Goal: Information Seeking & Learning: Learn about a topic

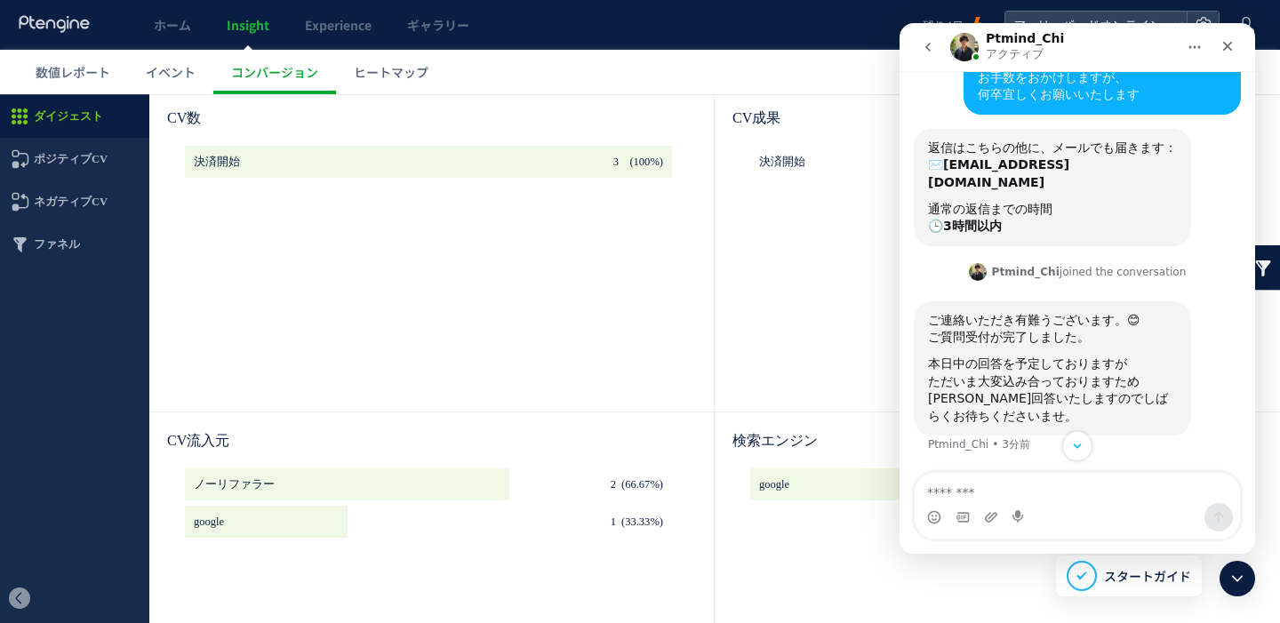
scroll to position [887, 0]
click at [1059, 492] on textarea "メッセージ..." at bounding box center [1077, 488] width 325 height 30
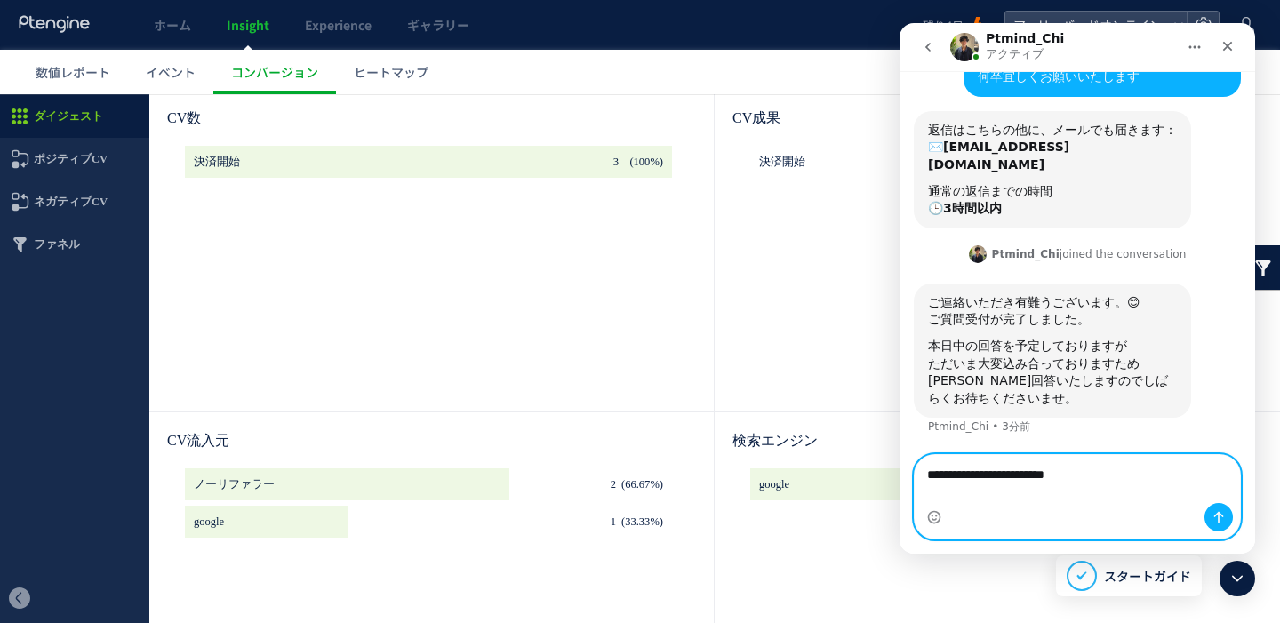
scroll to position [909, 0]
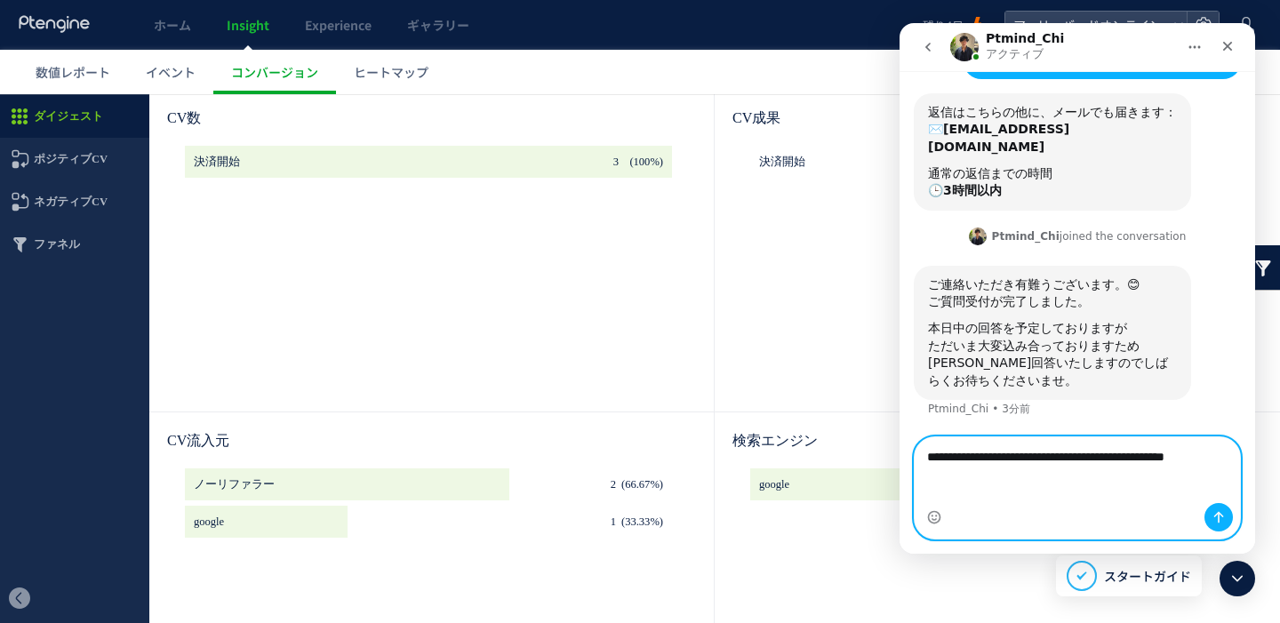
type textarea "**********"
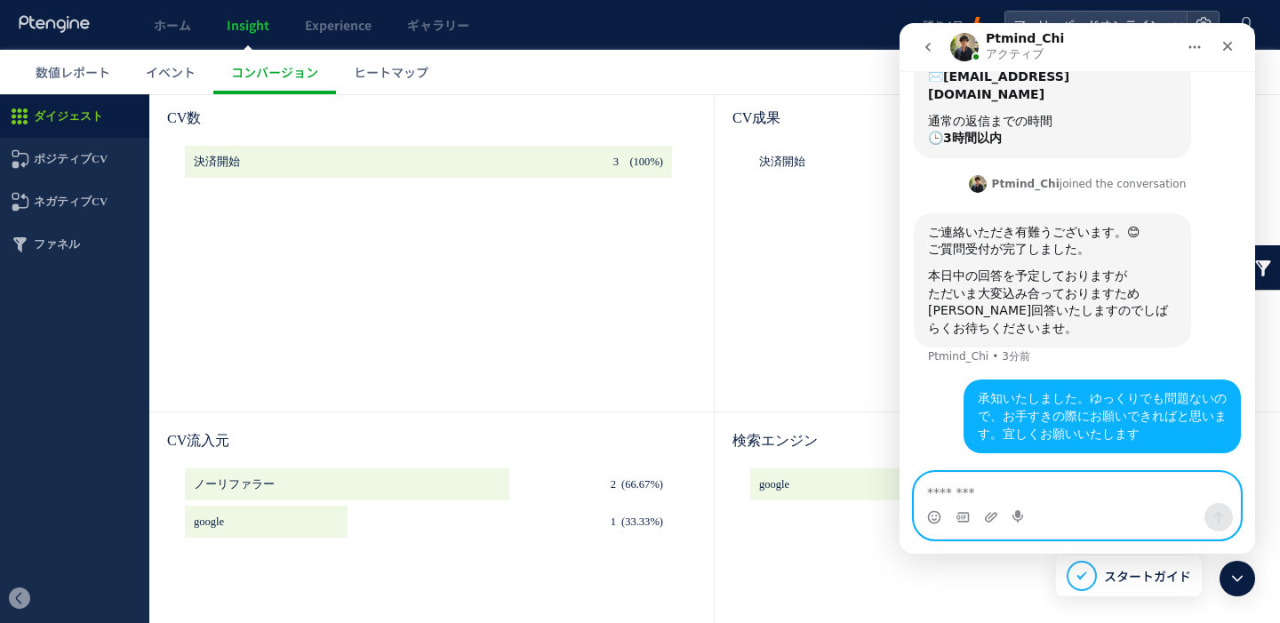
scroll to position [980, 0]
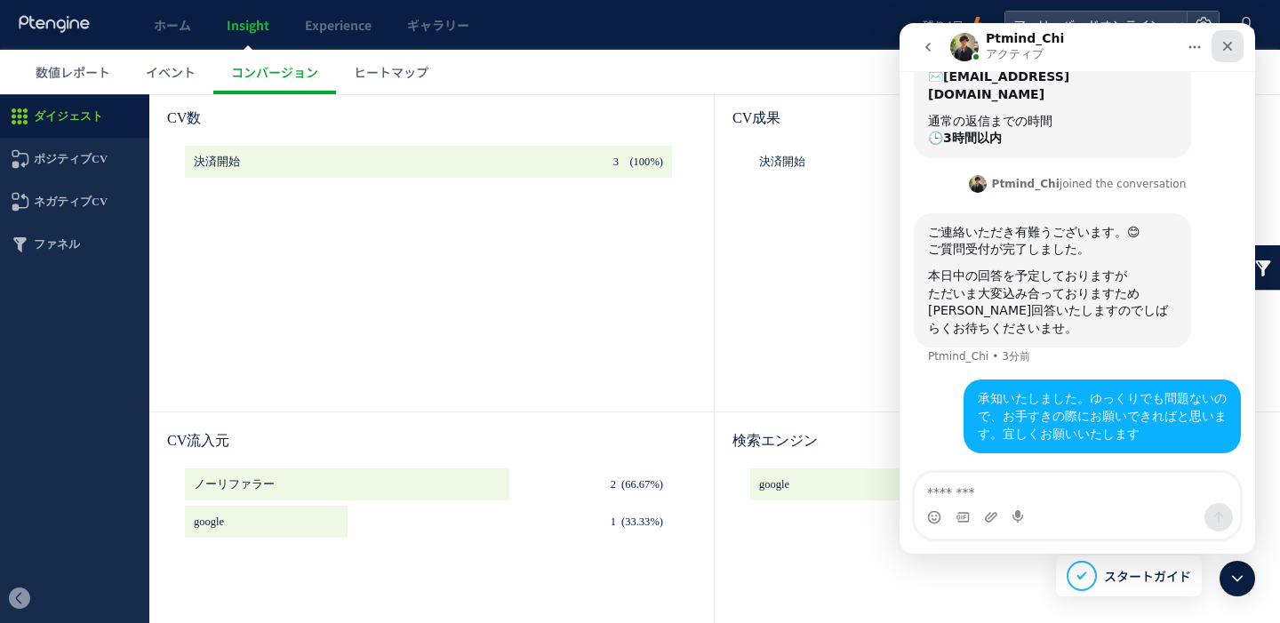
click at [1233, 39] on icon "クローズ" at bounding box center [1227, 46] width 14 height 14
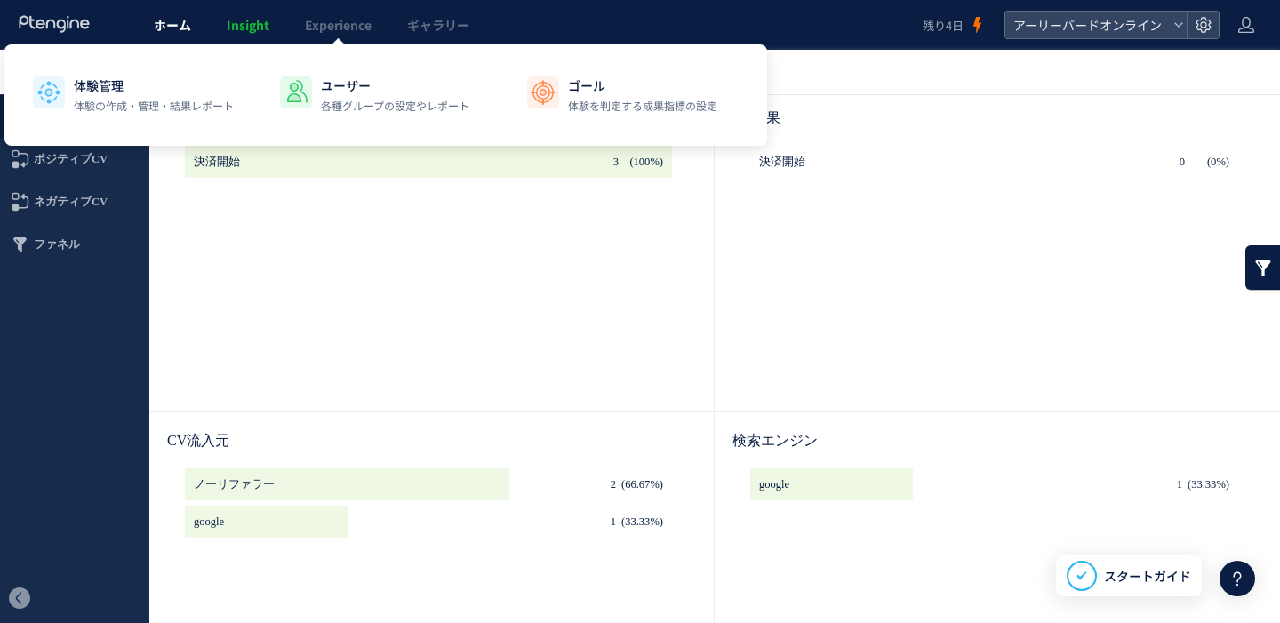
click at [185, 33] on span "ホーム" at bounding box center [172, 25] width 37 height 18
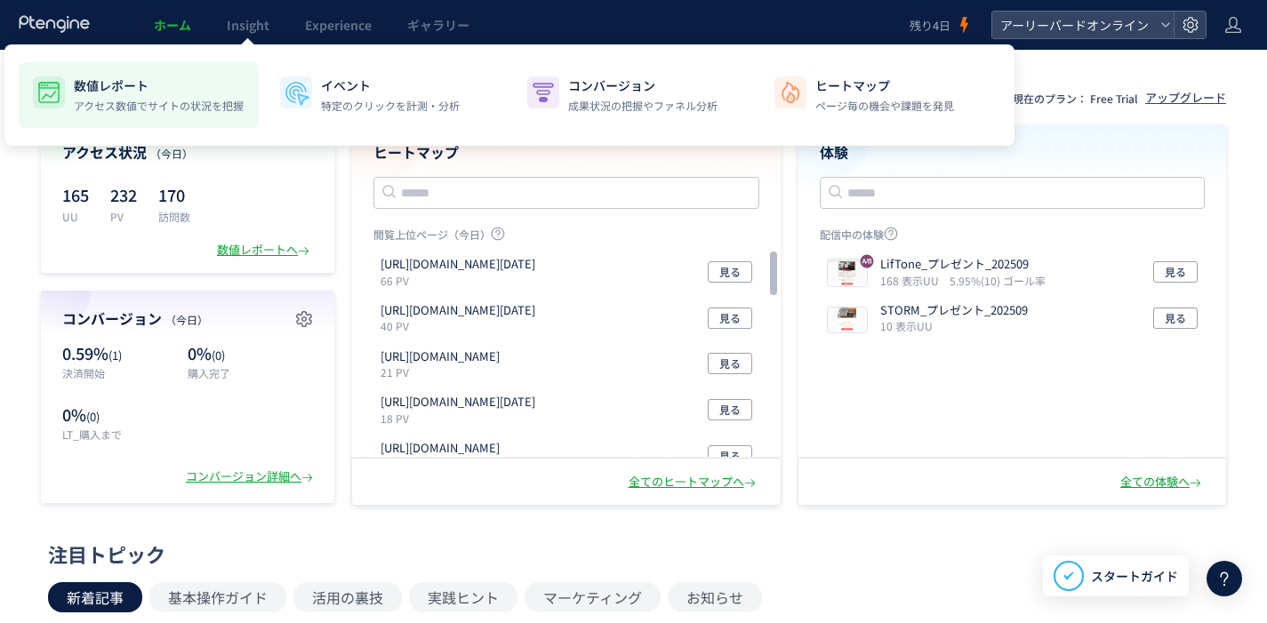
click at [192, 96] on div "数値レポート アクセス数値でサイトの状況を把握" at bounding box center [159, 94] width 170 height 37
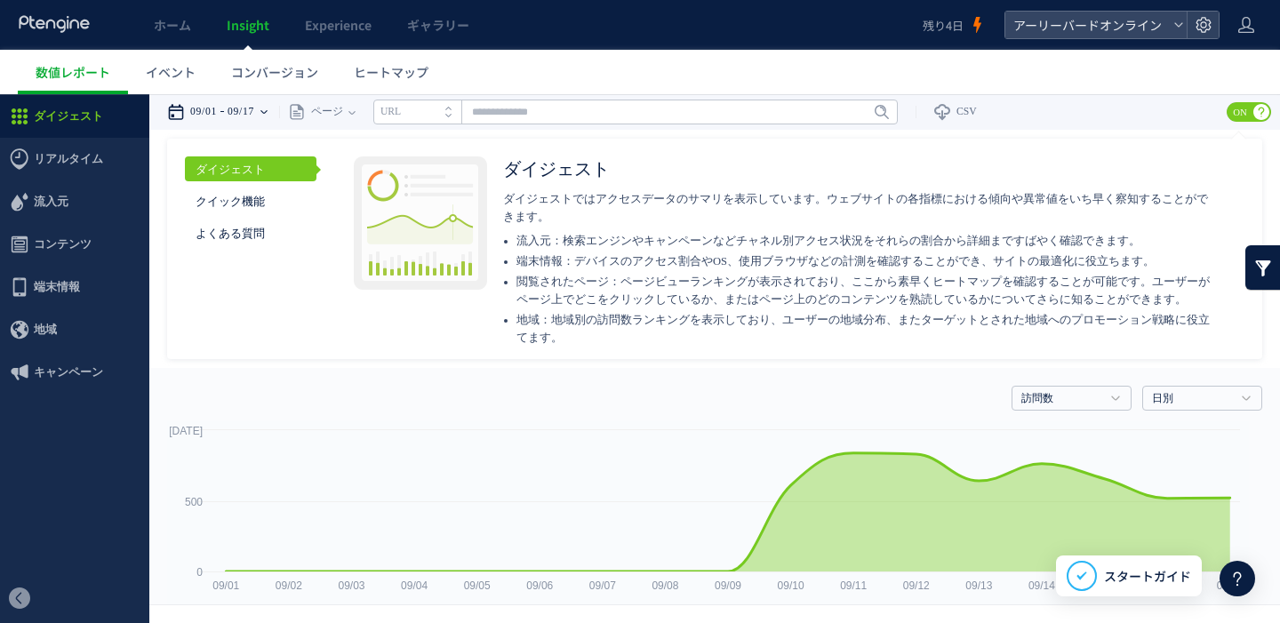
click at [244, 116] on time "09/17" at bounding box center [241, 112] width 27 height 36
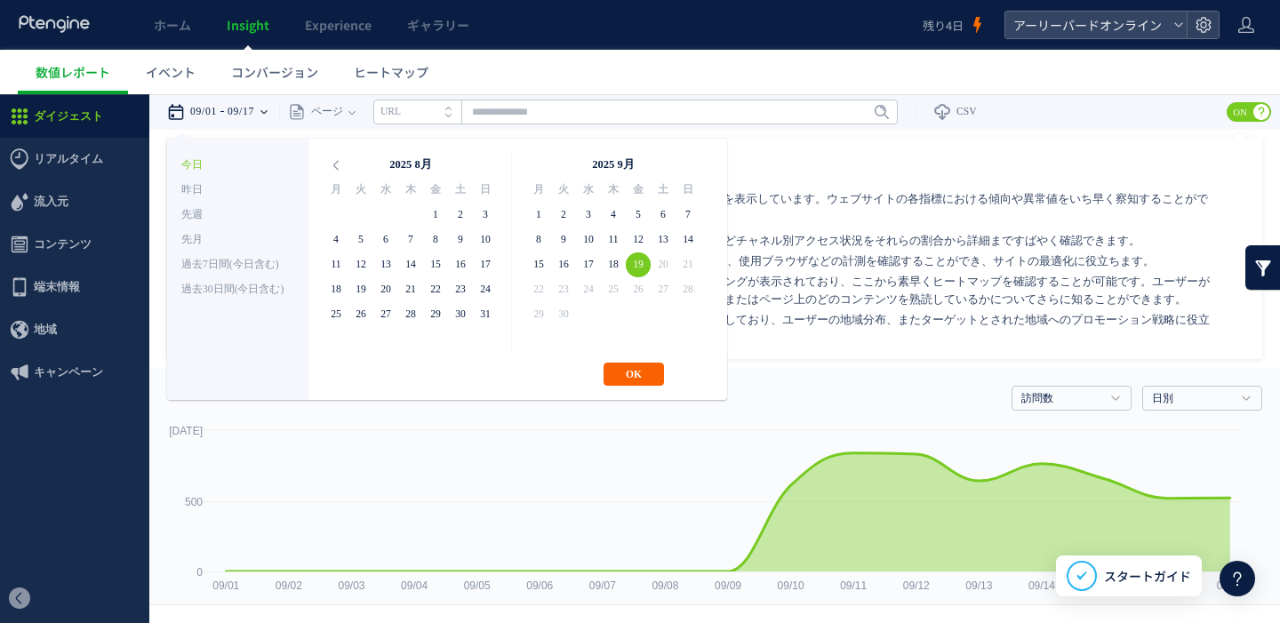
click at [636, 367] on button "OK" at bounding box center [634, 374] width 60 height 23
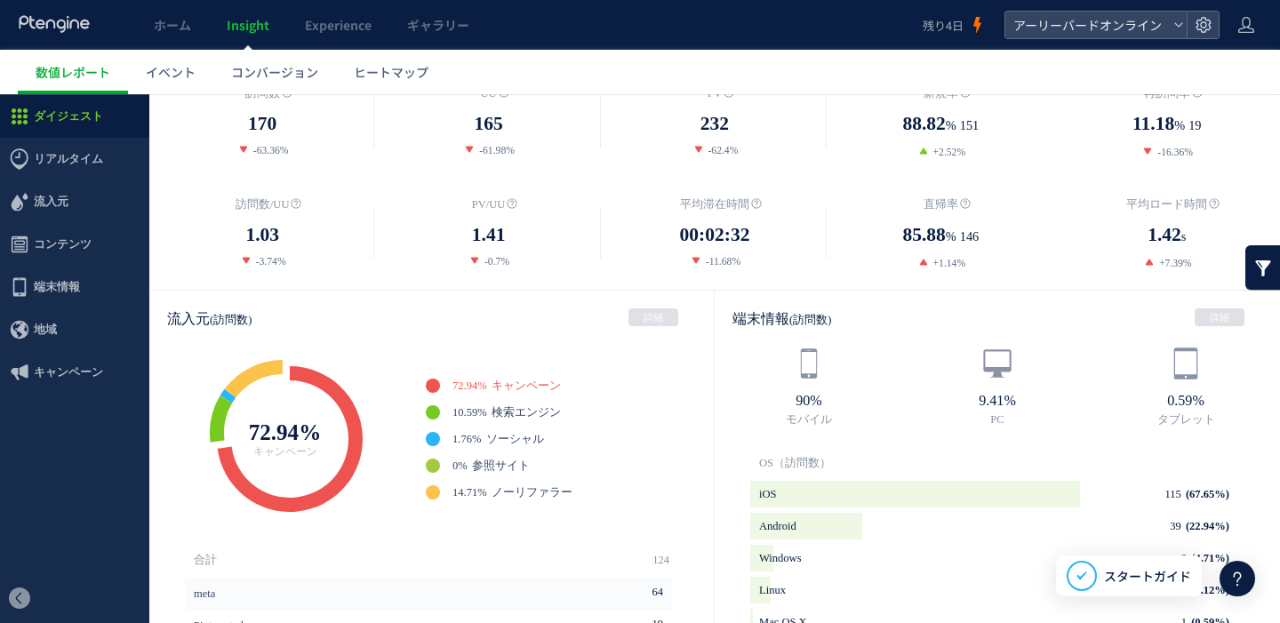
scroll to position [393, 0]
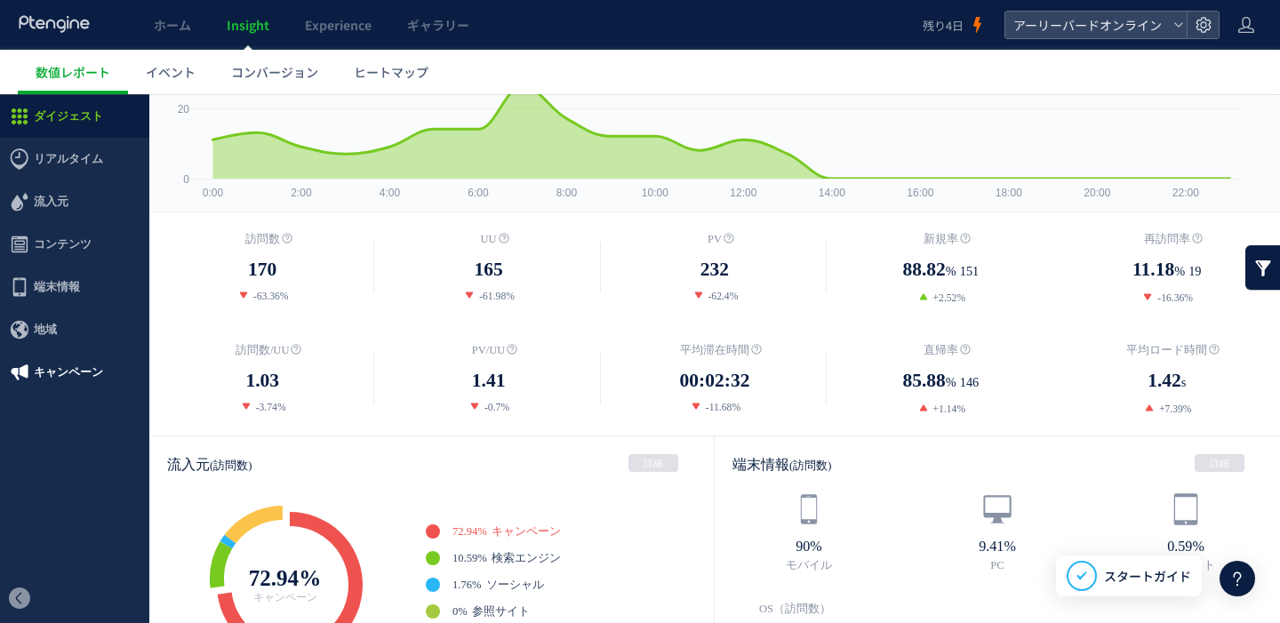
click at [77, 376] on span "キャンペーン" at bounding box center [68, 372] width 69 height 43
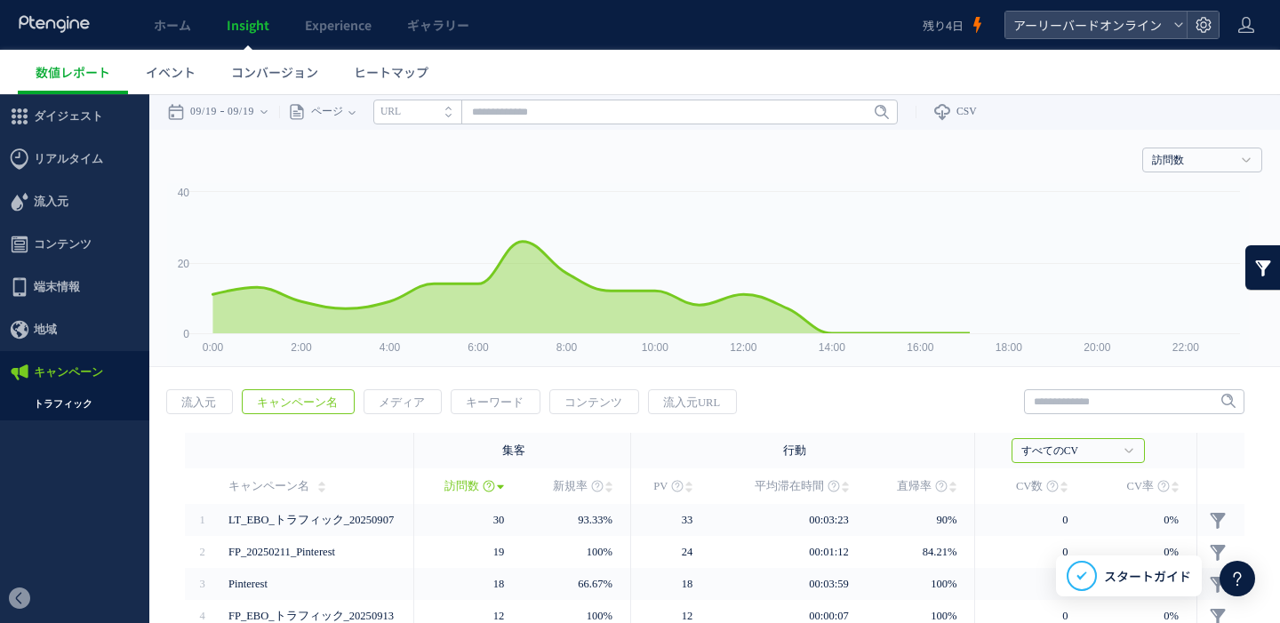
click at [79, 401] on link "トラフィック" at bounding box center [74, 404] width 149 height 20
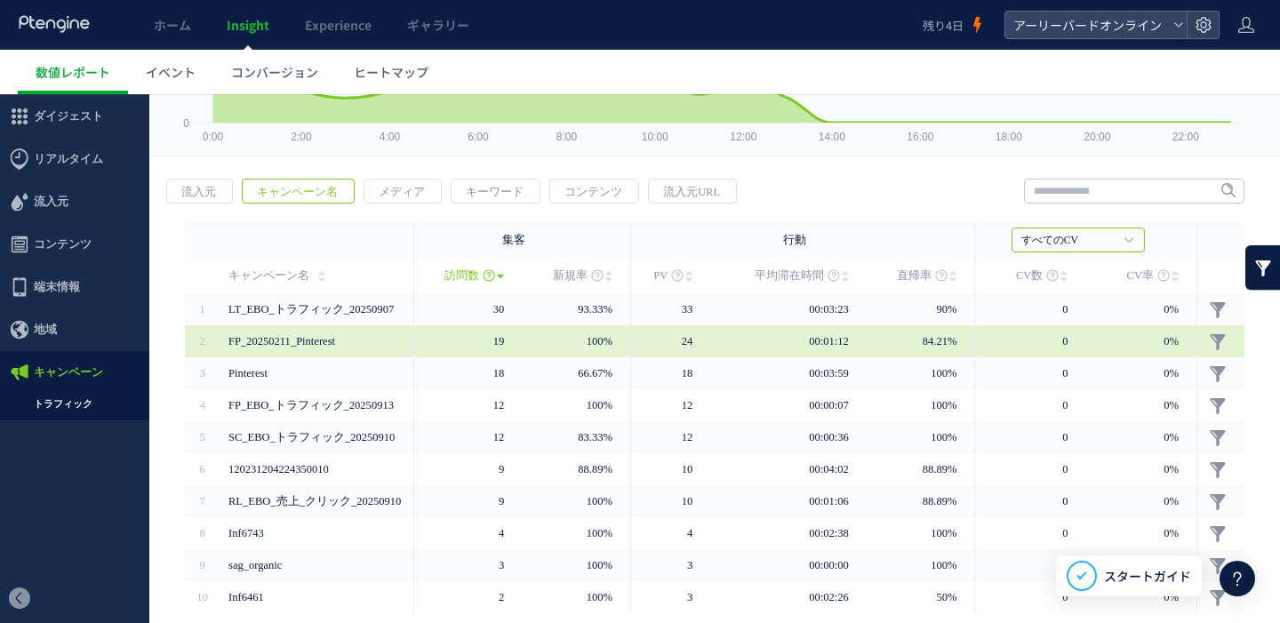
scroll to position [223, 0]
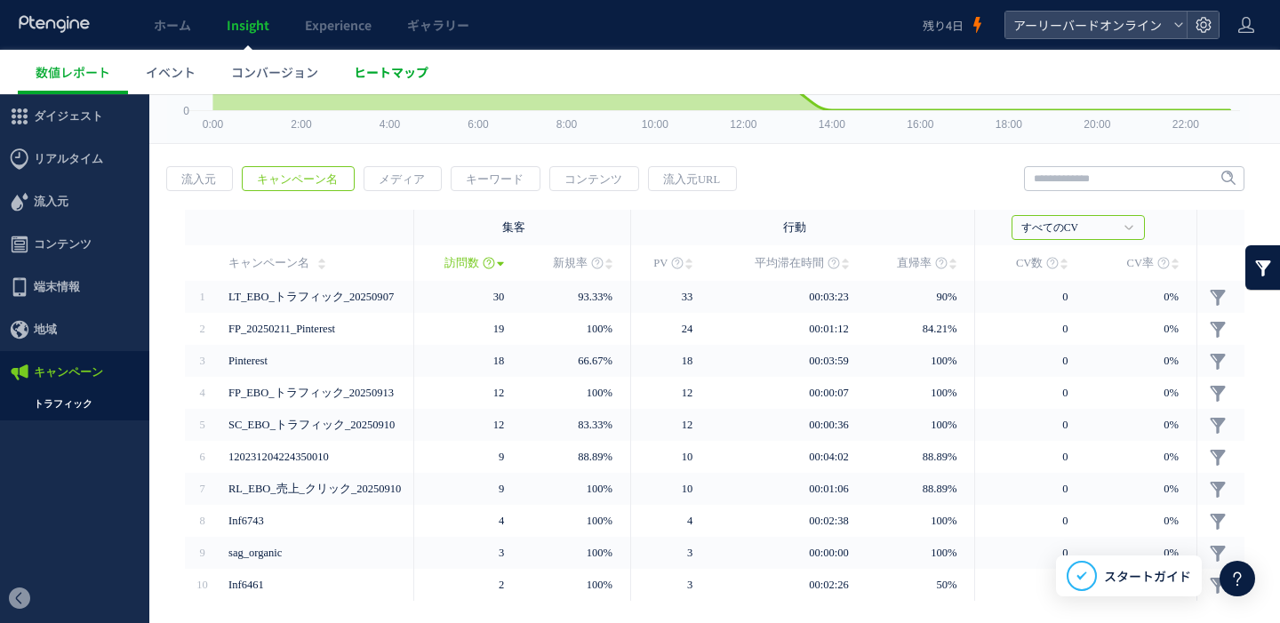
click at [372, 76] on span "ヒートマップ" at bounding box center [391, 72] width 75 height 18
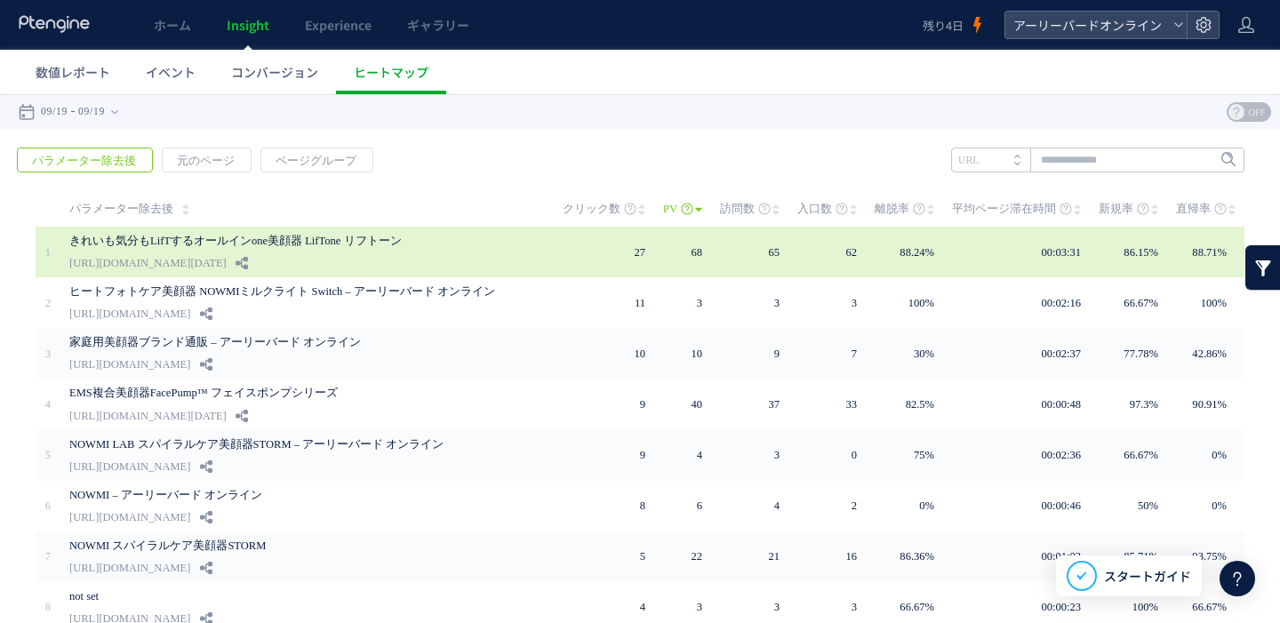
click at [326, 233] on link "きれいも気分もLifTするオールインone美顔器 LifTone リフトーン" at bounding box center [300, 240] width 462 height 21
